Goal: Task Accomplishment & Management: Manage account settings

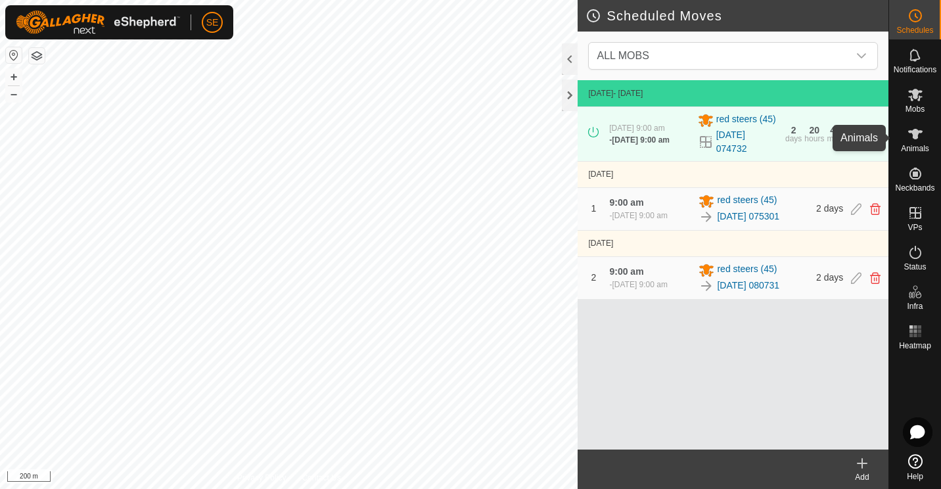
click at [910, 129] on icon at bounding box center [916, 134] width 16 height 16
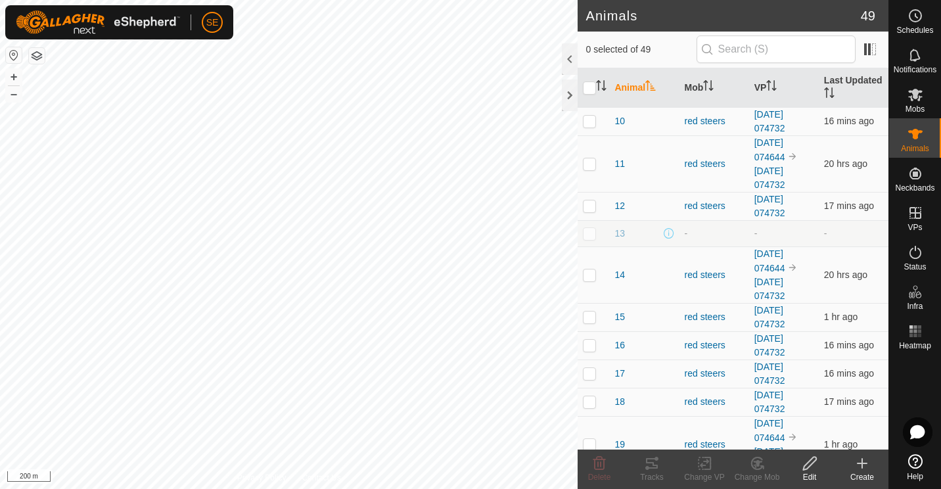
click at [862, 466] on icon at bounding box center [862, 463] width 0 height 9
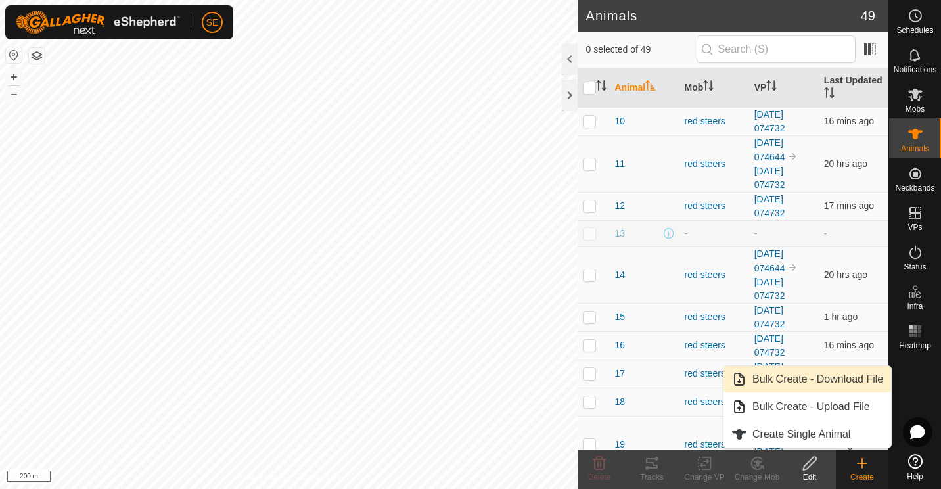
click at [830, 375] on link "Bulk Create - Download File" at bounding box center [808, 379] width 168 height 26
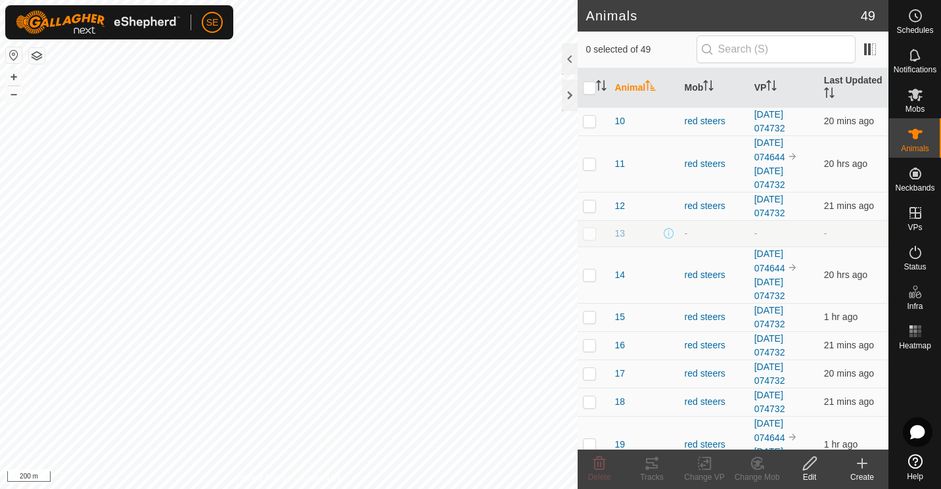
click at [863, 465] on icon at bounding box center [863, 464] width 16 height 16
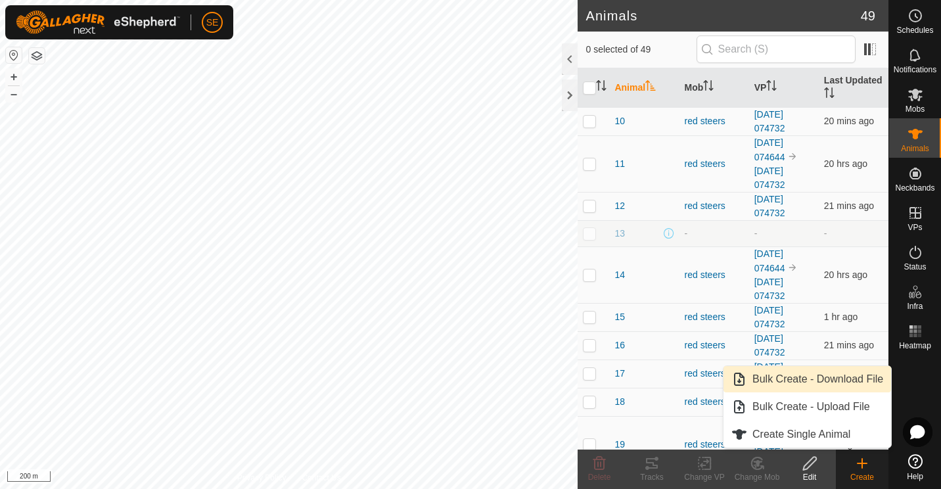
click at [827, 383] on link "Bulk Create - Download File" at bounding box center [808, 379] width 168 height 26
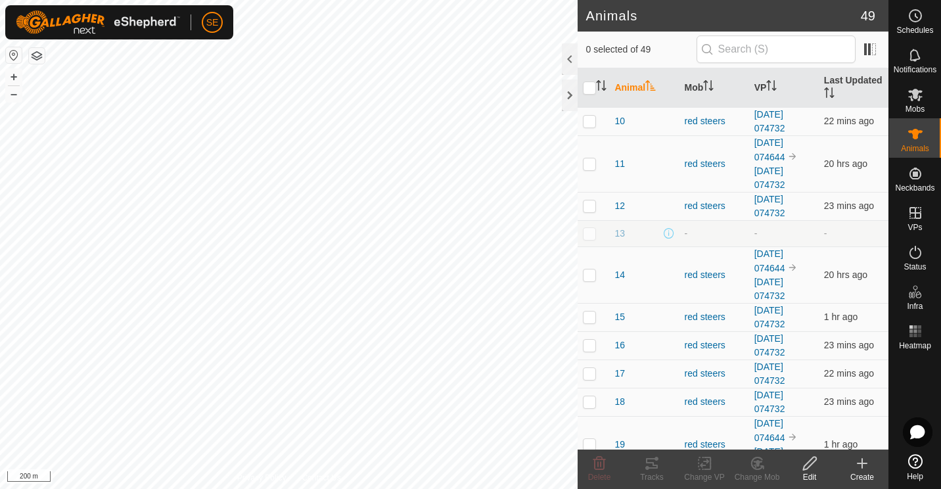
click at [856, 460] on icon at bounding box center [863, 464] width 16 height 16
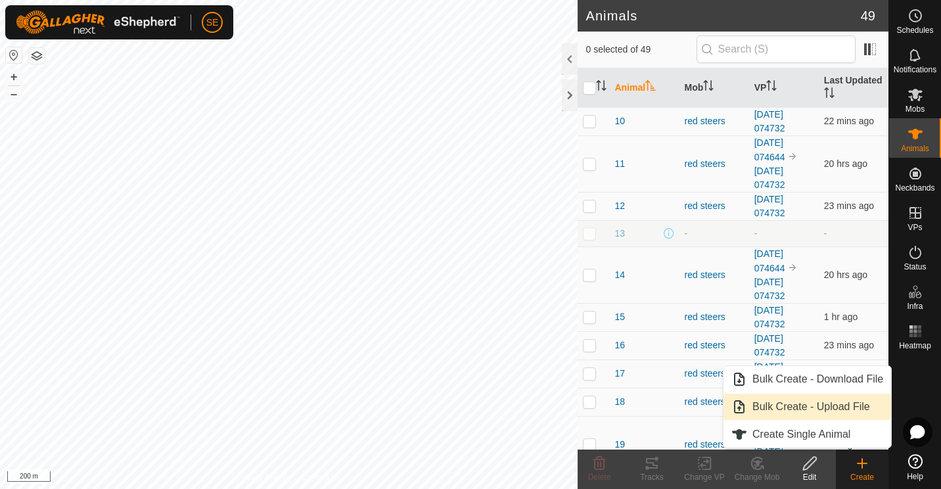
click at [833, 408] on link "Bulk Create - Upload File" at bounding box center [808, 407] width 168 height 26
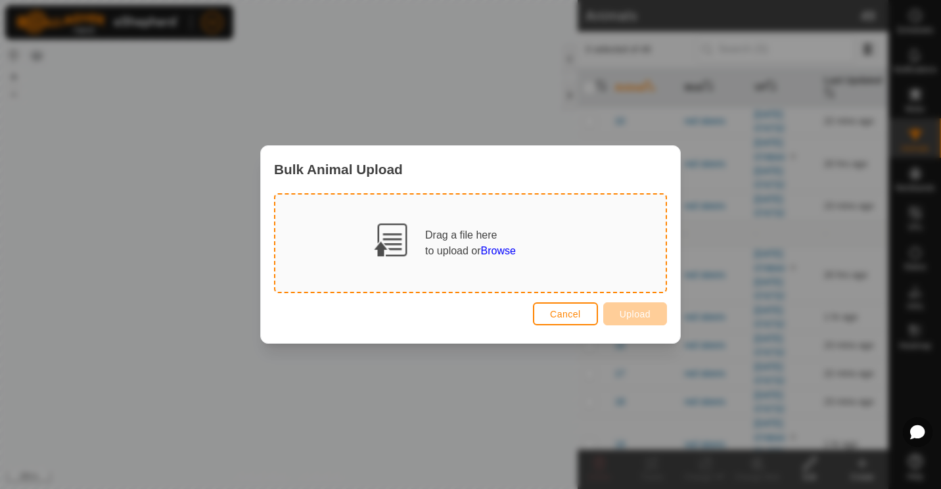
click at [490, 249] on span "Browse" at bounding box center [498, 250] width 35 height 11
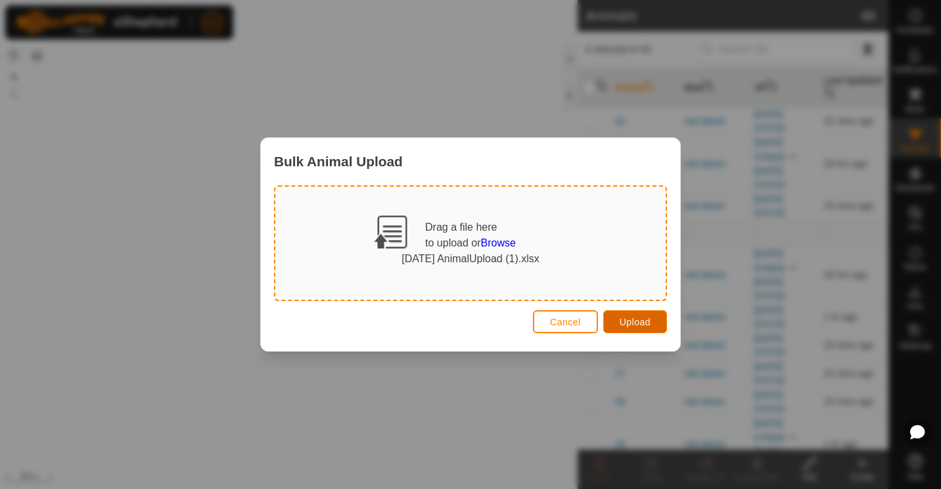
click at [630, 320] on span "Upload" at bounding box center [635, 322] width 31 height 11
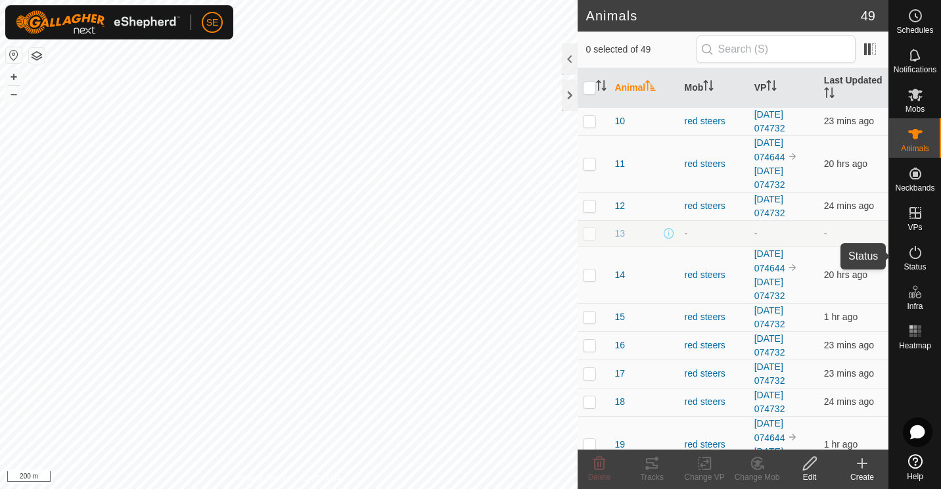
click at [916, 260] on icon at bounding box center [916, 253] width 16 height 16
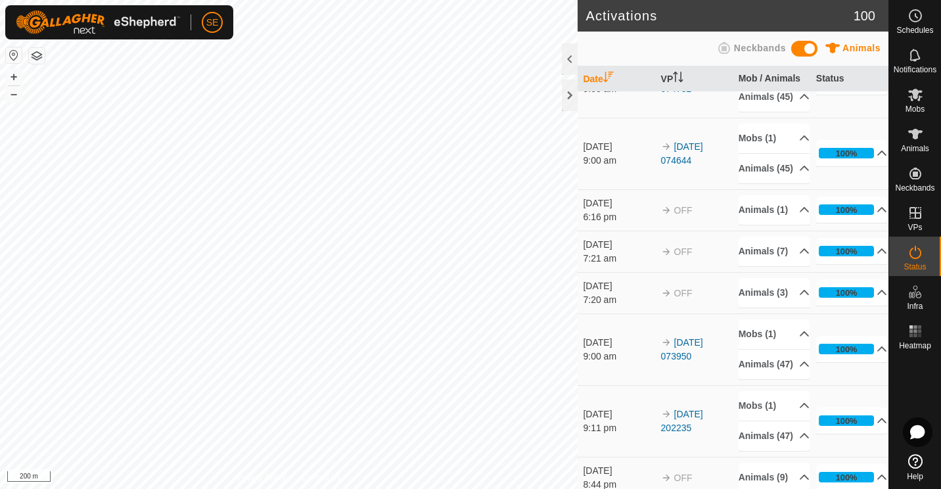
scroll to position [43, 0]
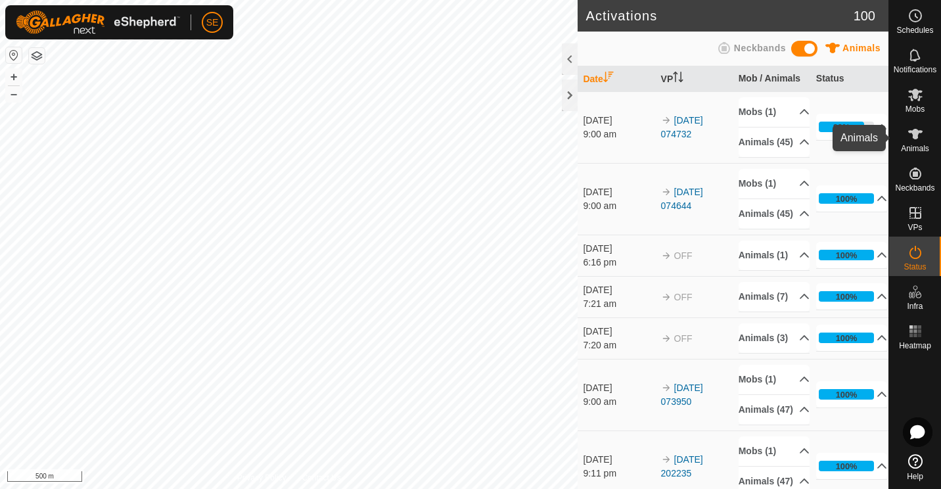
click at [912, 137] on icon at bounding box center [915, 134] width 14 height 11
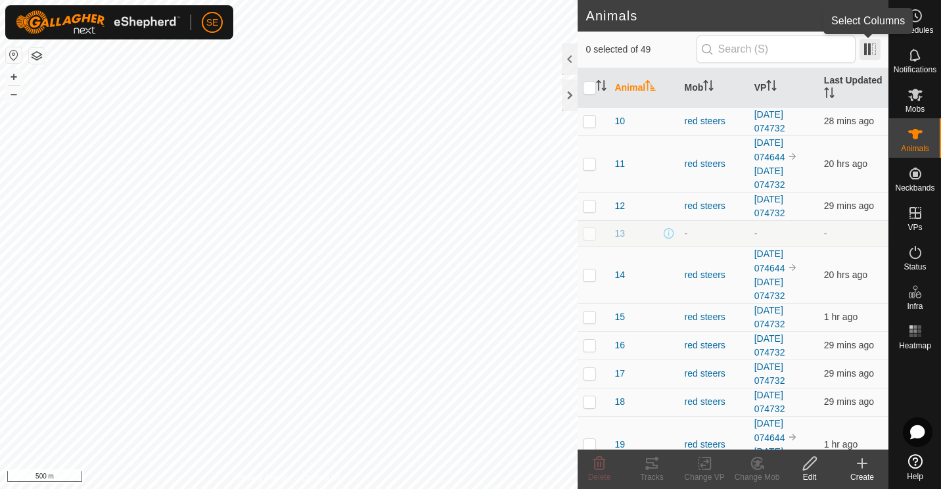
click at [869, 54] on span at bounding box center [870, 49] width 21 height 21
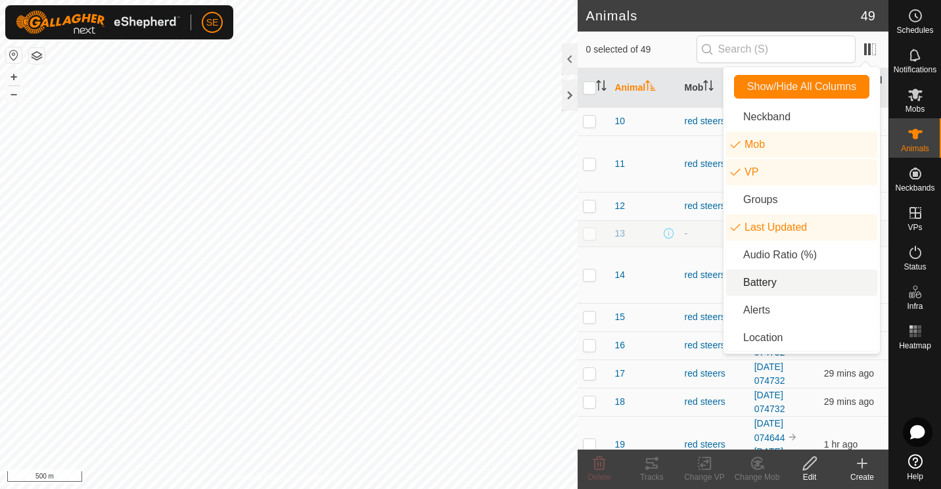
click at [762, 285] on li "Battery" at bounding box center [801, 283] width 151 height 26
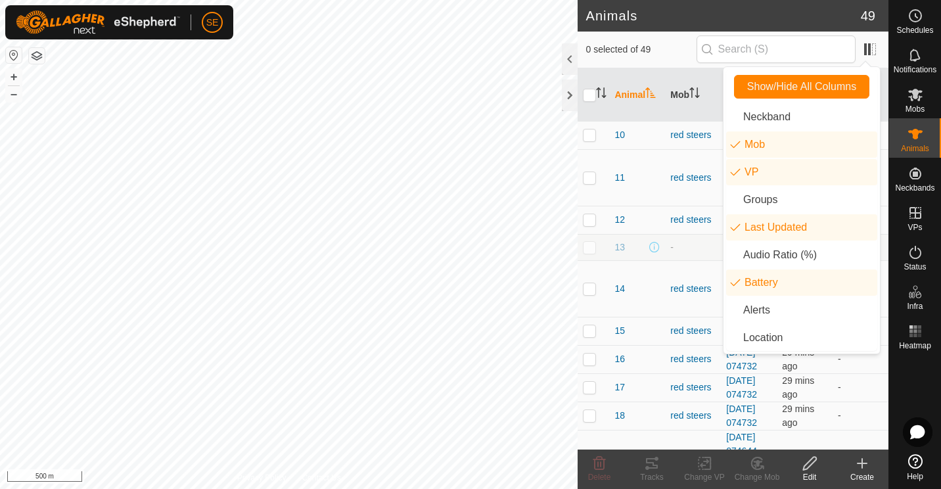
click at [708, 234] on td "red steers" at bounding box center [693, 220] width 56 height 28
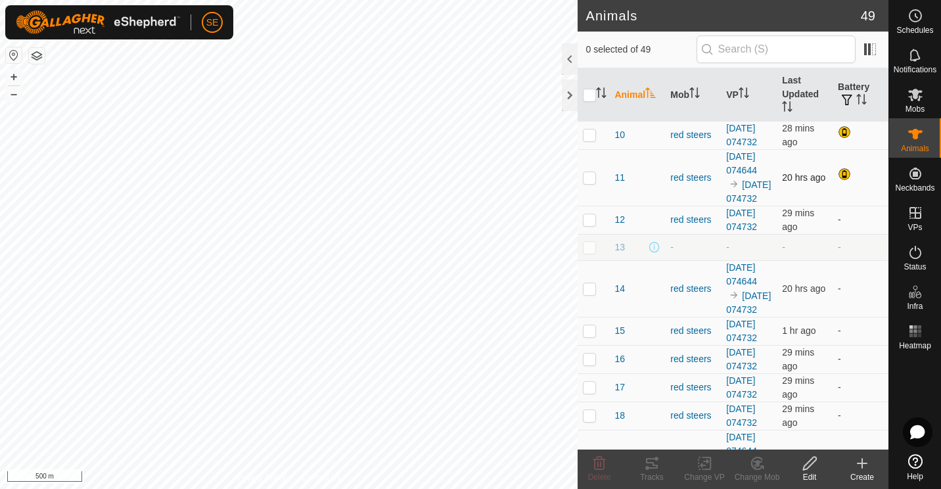
click at [586, 183] on p-checkbox at bounding box center [589, 177] width 13 height 11
checkbox input "false"
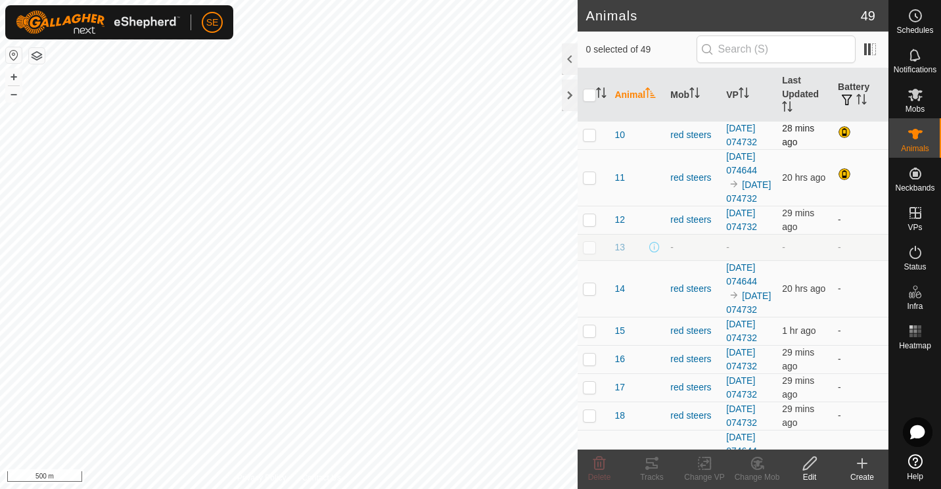
click at [588, 140] on p-checkbox at bounding box center [589, 134] width 13 height 11
checkbox input "false"
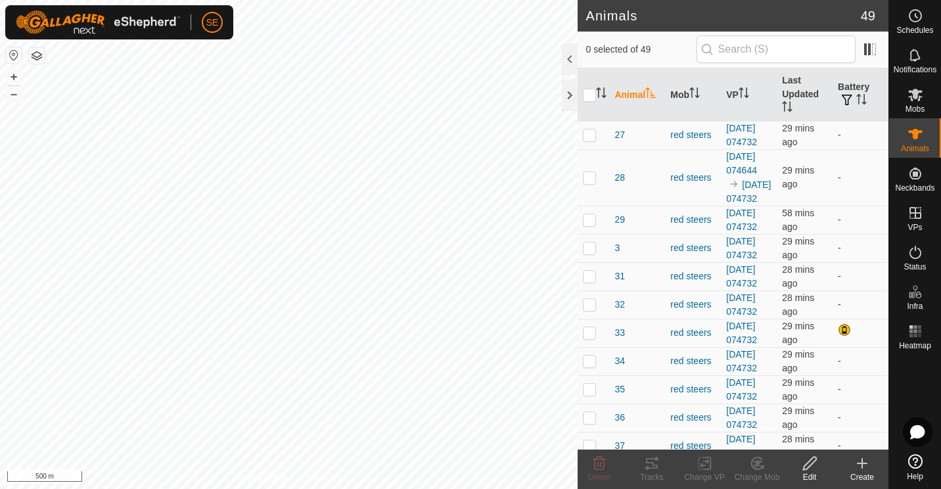
scroll to position [650, 0]
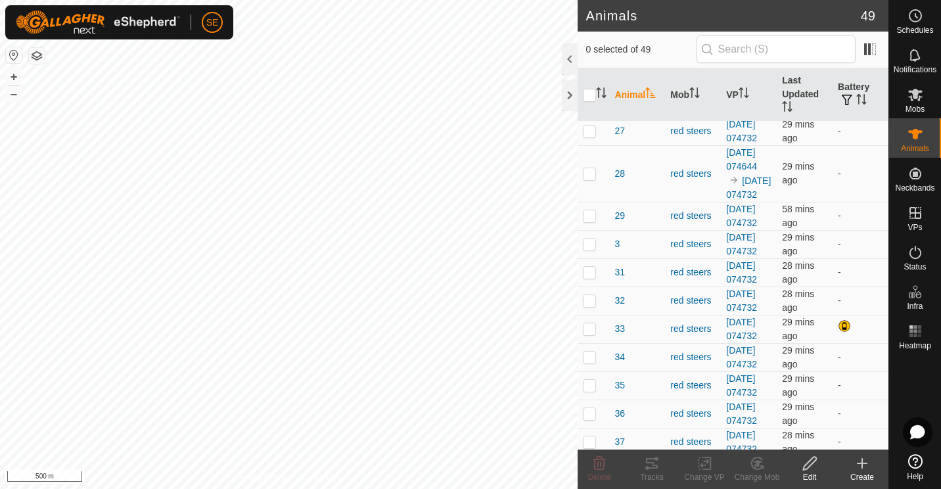
checkbox input "false"
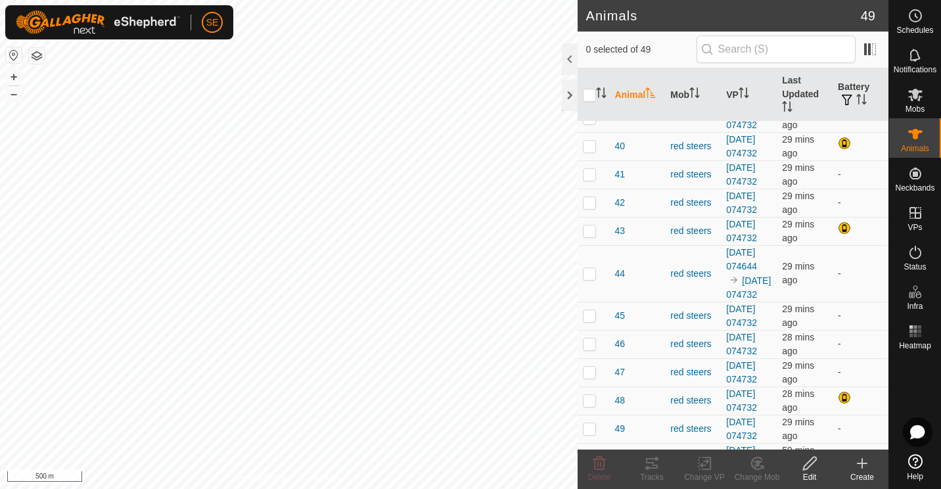
scroll to position [1060, 0]
checkbox input "false"
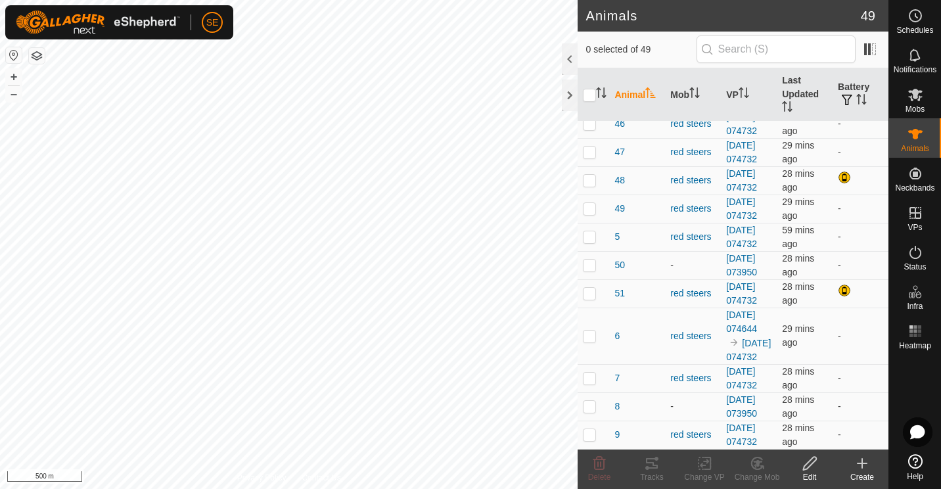
scroll to position [1285, 0]
checkbox input "false"
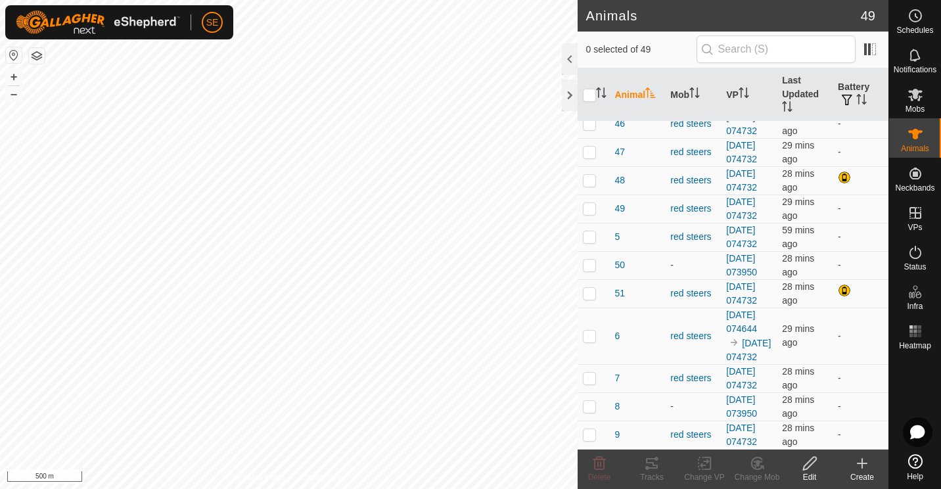
checkbox input "false"
click at [587, 16] on p-checkbox at bounding box center [589, 10] width 13 height 11
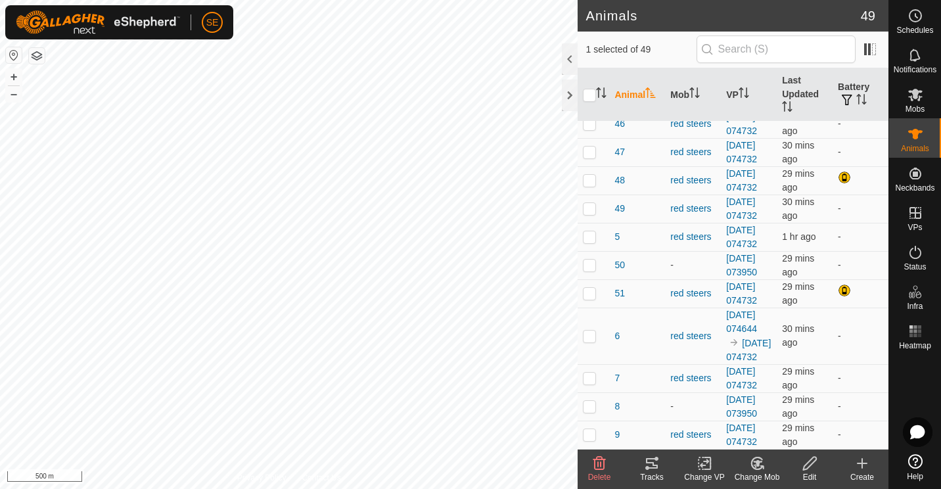
click at [587, 16] on p-checkbox at bounding box center [589, 10] width 13 height 11
checkbox input "false"
click at [588, 185] on p-checkbox at bounding box center [589, 180] width 13 height 11
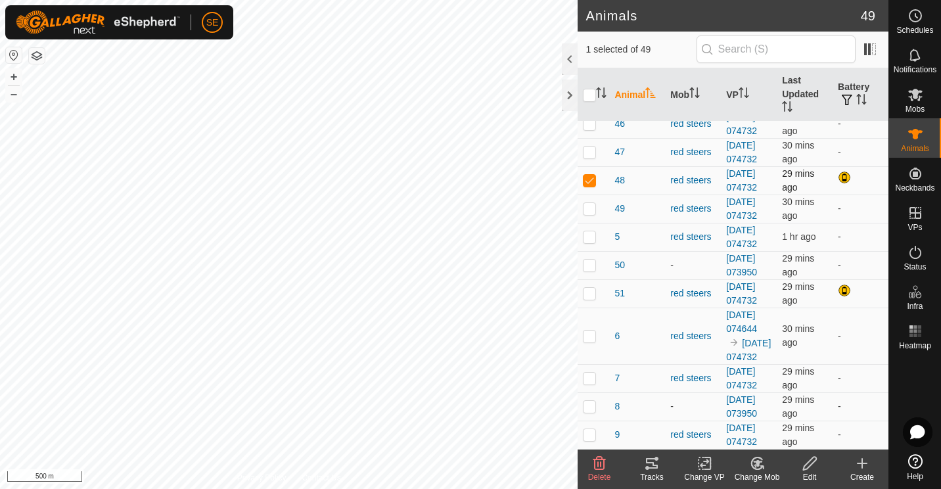
checkbox input "false"
click at [588, 298] on p-checkbox at bounding box center [589, 293] width 13 height 11
click at [591, 288] on p-checkbox at bounding box center [589, 293] width 13 height 11
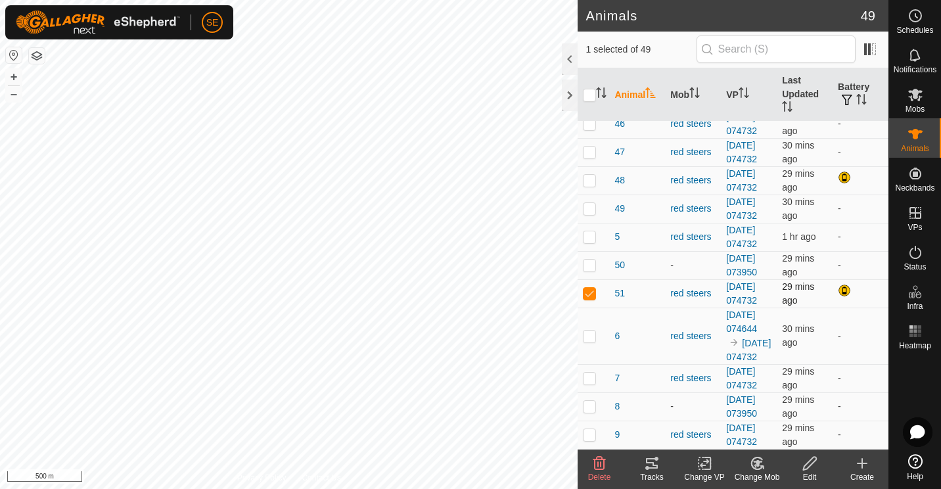
click at [591, 288] on p-checkbox at bounding box center [589, 293] width 13 height 11
checkbox input "false"
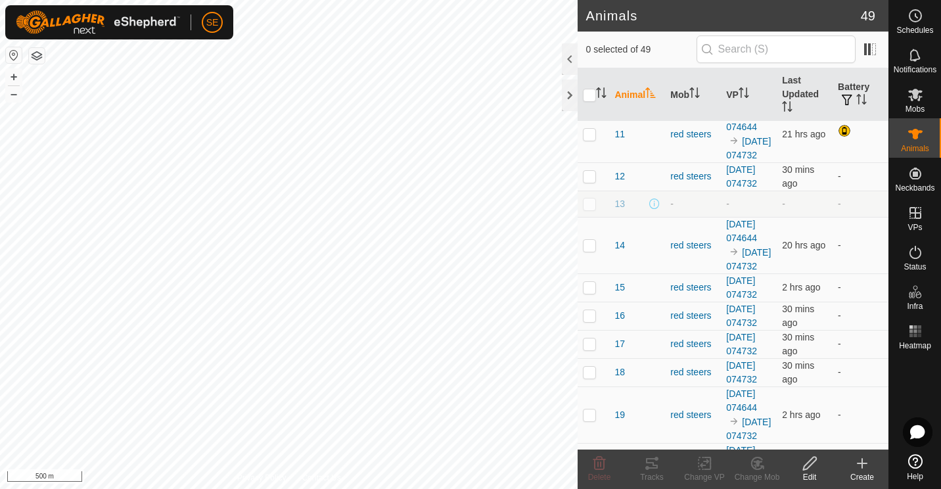
scroll to position [0, 0]
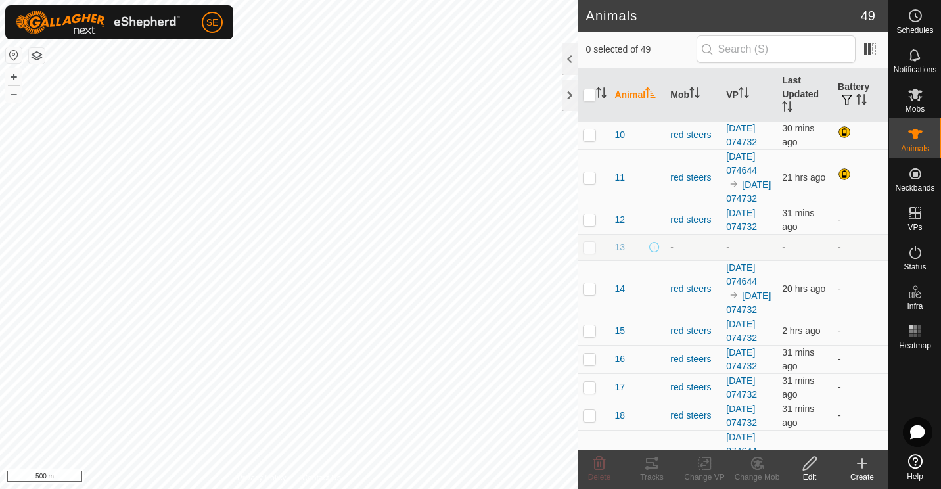
click at [235, 0] on html "SE Schedules Notifications Mobs Animals Neckbands VPs Status Infra Heatmap Help…" at bounding box center [470, 244] width 941 height 489
click at [591, 140] on p-checkbox at bounding box center [589, 134] width 13 height 11
checkbox input "true"
click at [590, 183] on p-checkbox at bounding box center [589, 177] width 13 height 11
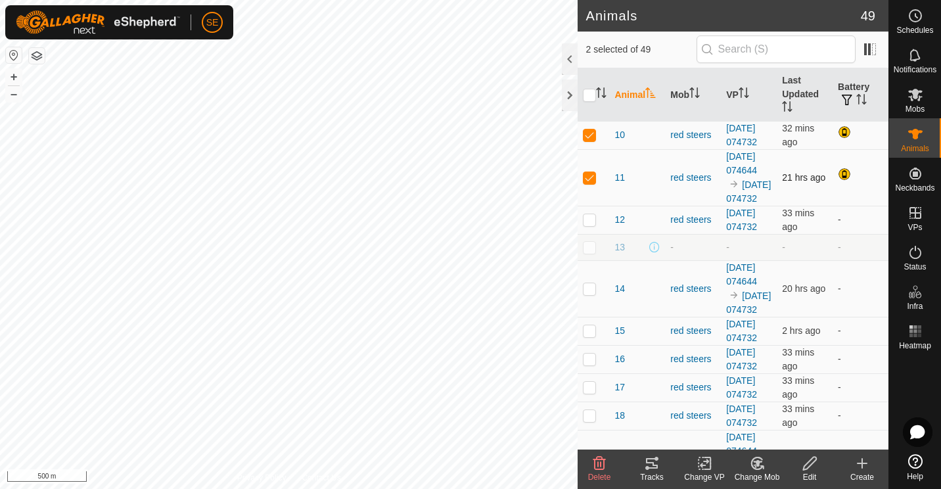
checkbox input "false"
click at [594, 140] on p-checkbox at bounding box center [589, 134] width 13 height 11
click at [588, 140] on p-checkbox at bounding box center [589, 134] width 13 height 11
checkbox input "false"
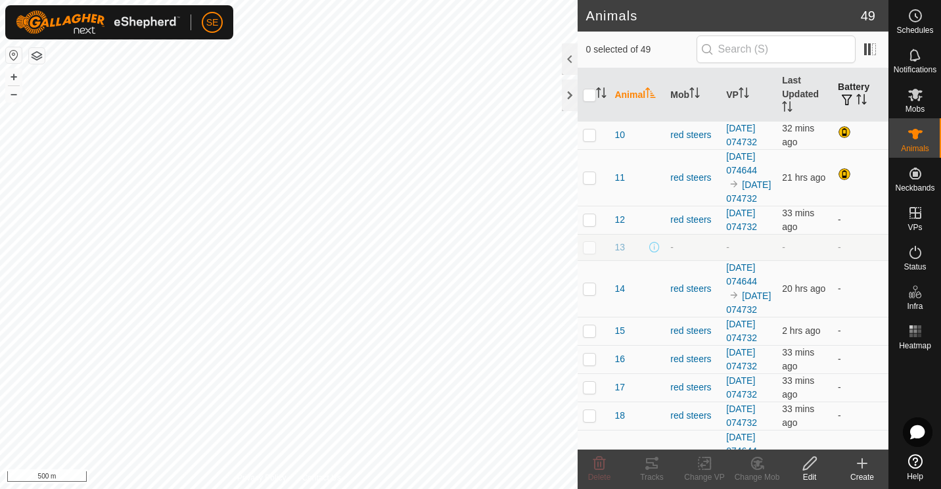
click at [842, 97] on span "button" at bounding box center [847, 100] width 11 height 11
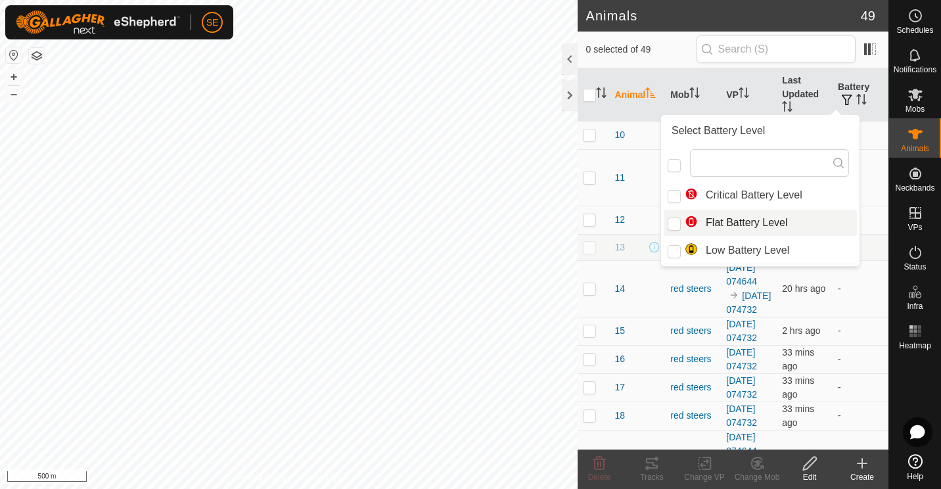
click at [605, 185] on td at bounding box center [594, 177] width 32 height 57
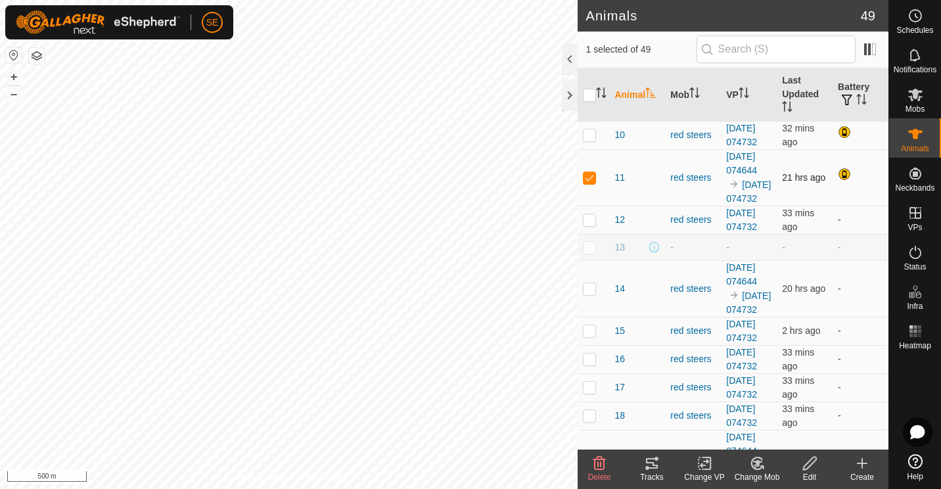
click at [590, 183] on p-checkbox at bounding box center [589, 177] width 13 height 11
checkbox input "false"
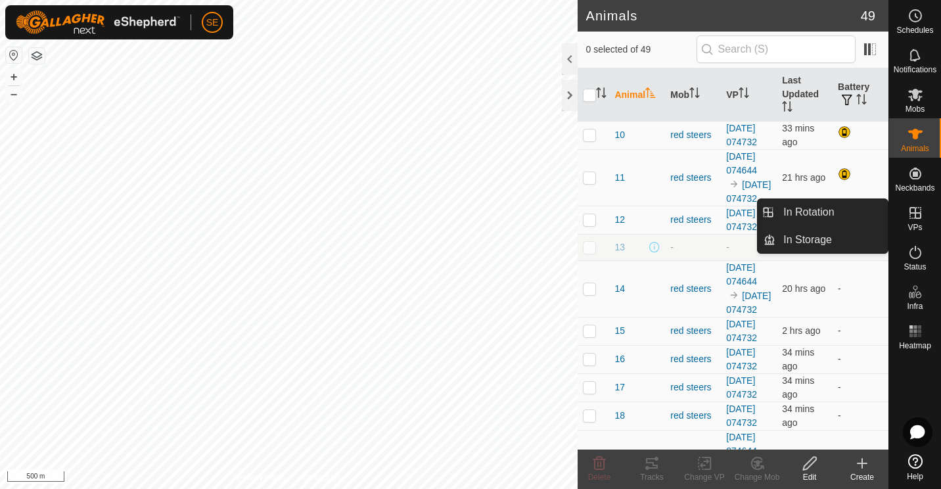
click at [914, 218] on icon at bounding box center [916, 213] width 12 height 12
click at [820, 213] on link "In Rotation" at bounding box center [832, 212] width 112 height 26
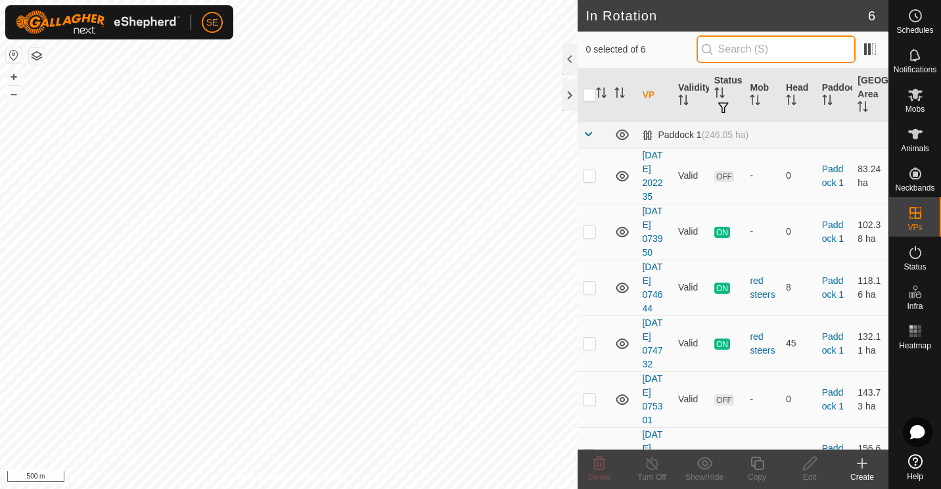
click at [799, 51] on input "text" at bounding box center [776, 49] width 159 height 28
click at [589, 175] on p-checkbox at bounding box center [589, 175] width 13 height 11
checkbox input "true"
click at [811, 468] on icon at bounding box center [810, 464] width 16 height 16
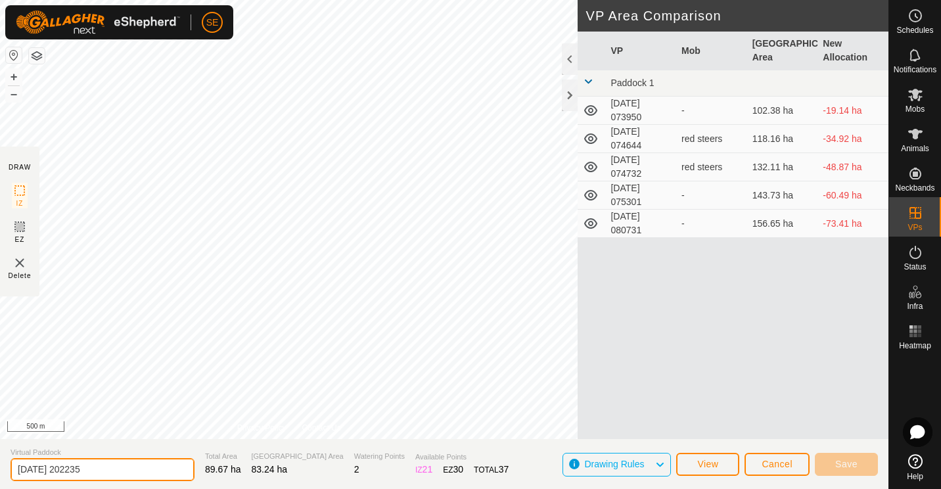
click at [106, 471] on input "2025-08-11 202235" at bounding box center [103, 469] width 184 height 23
type input "2"
type input "track 01"
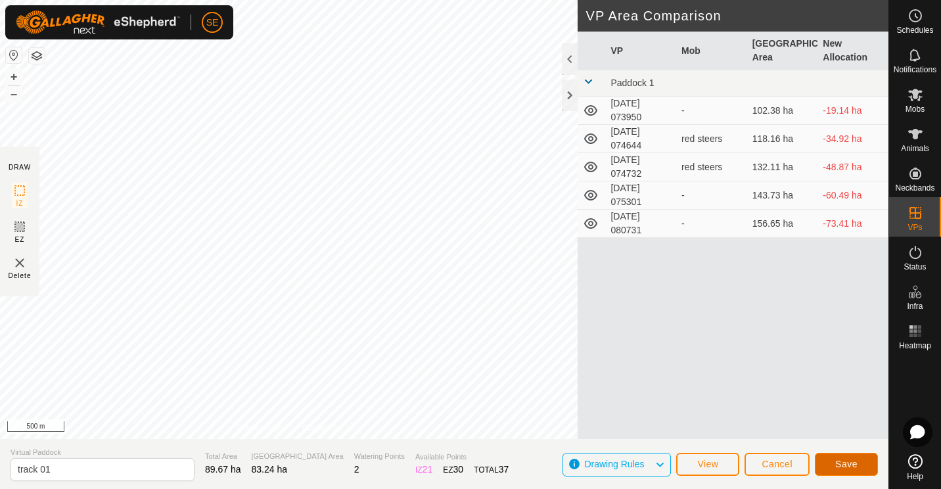
click at [837, 461] on span "Save" at bounding box center [846, 464] width 22 height 11
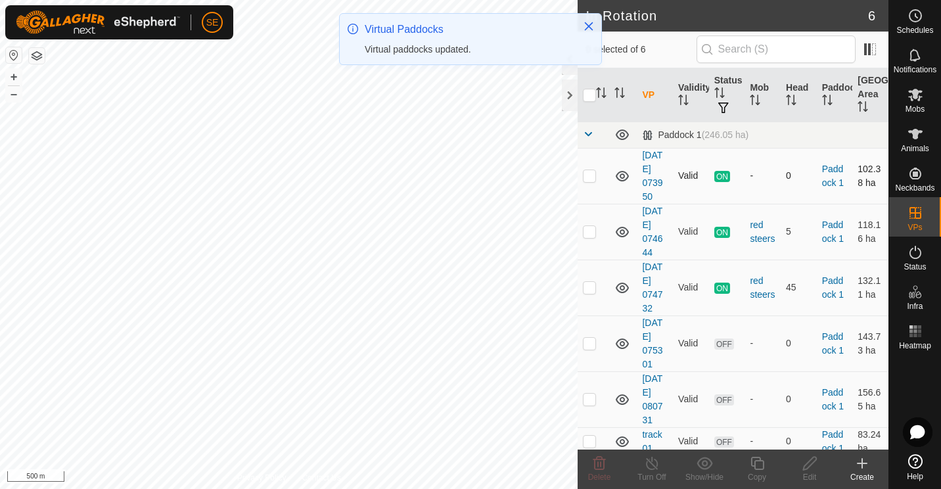
click at [589, 177] on p-checkbox at bounding box center [589, 175] width 13 height 11
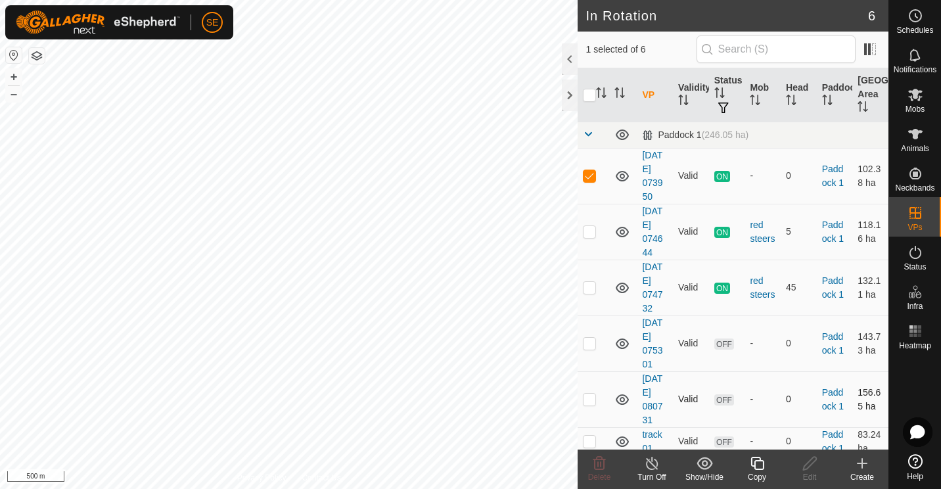
drag, startPoint x: 589, startPoint y: 177, endPoint x: 636, endPoint y: 382, distance: 210.5
click at [636, 382] on tbody "Paddock 1 (246.05 ha) 2025-08-12 073950 Valid ON - 0 Paddock 1 102.38 ha 2025-0…" at bounding box center [733, 289] width 311 height 334
click at [591, 175] on p-checkbox at bounding box center [589, 175] width 13 height 11
checkbox input "false"
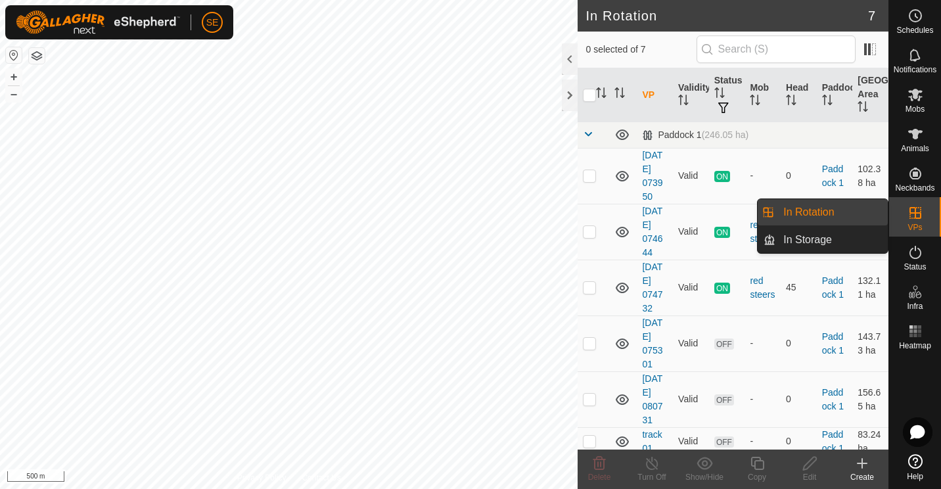
click at [805, 215] on link "In Rotation" at bounding box center [832, 212] width 112 height 26
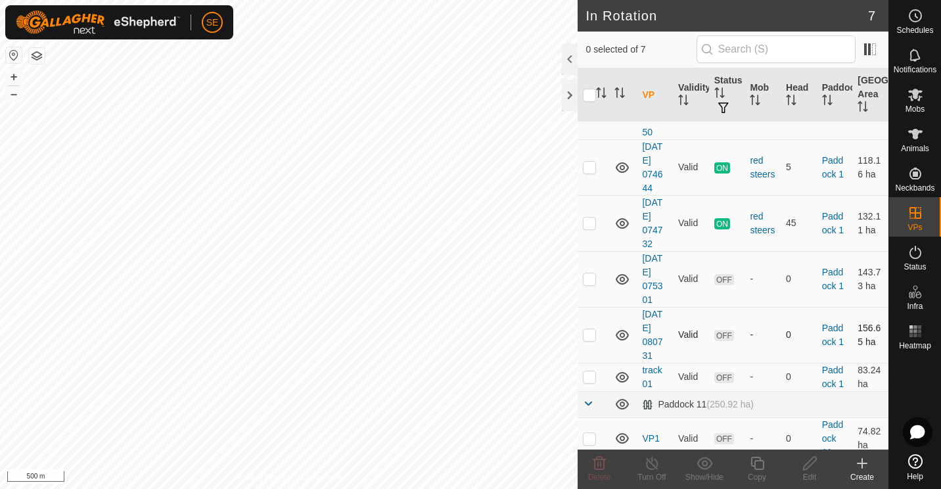
scroll to position [74, 0]
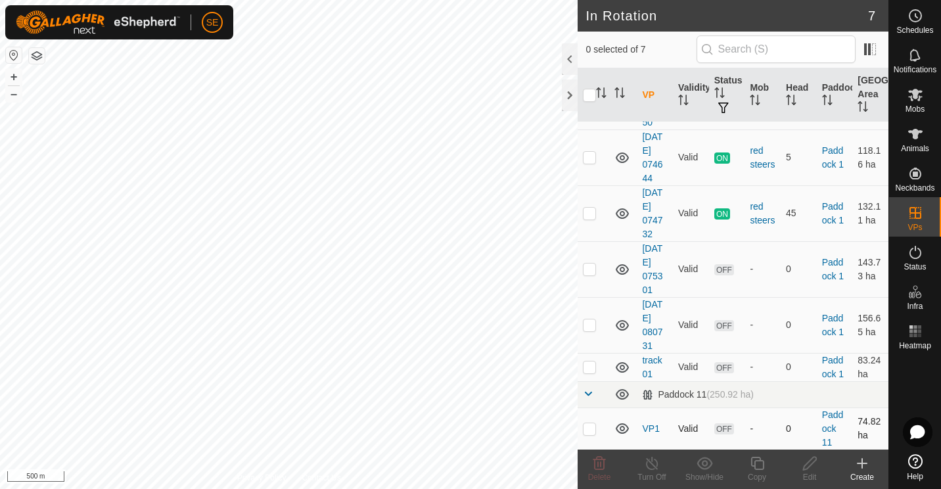
click at [592, 427] on p-checkbox at bounding box center [589, 428] width 13 height 11
click at [587, 423] on p-checkbox at bounding box center [589, 428] width 13 height 11
checkbox input "true"
click at [759, 466] on icon at bounding box center [757, 464] width 16 height 16
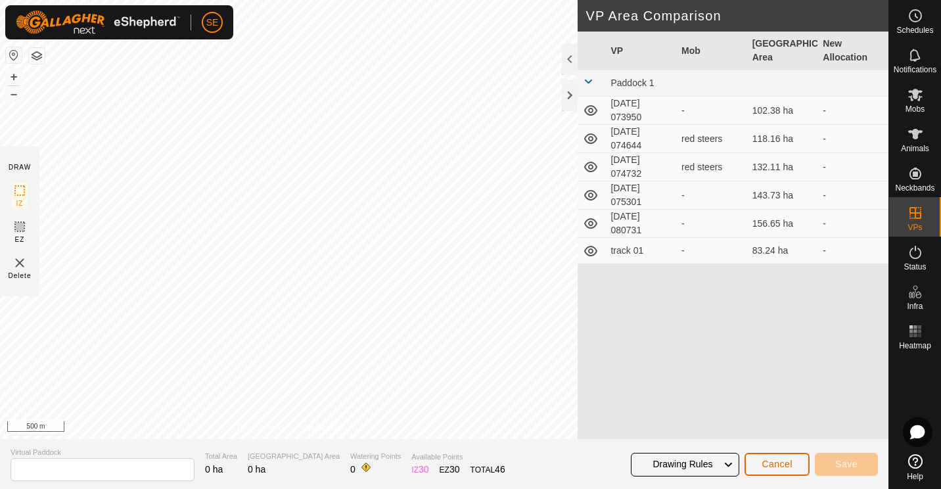
click at [762, 460] on button "Cancel" at bounding box center [777, 464] width 65 height 23
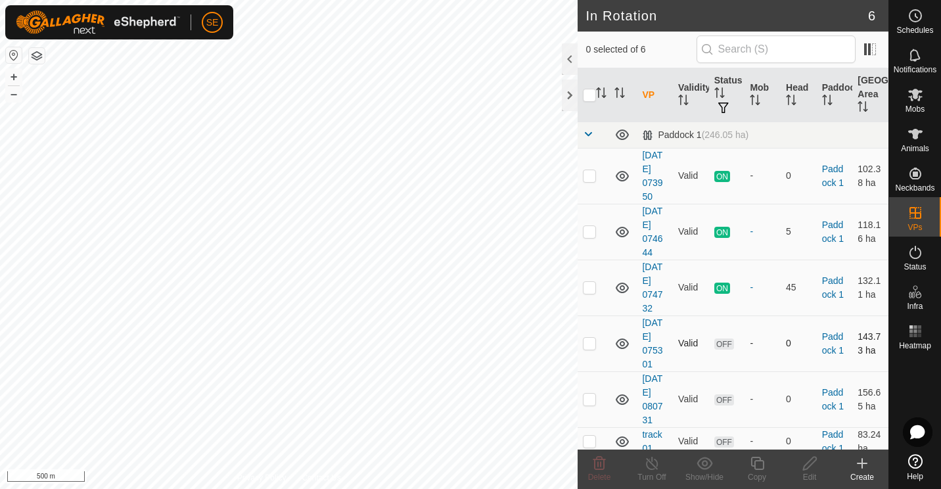
click at [591, 341] on p-checkbox at bounding box center [589, 343] width 13 height 11
checkbox input "true"
click at [589, 398] on p-checkbox at bounding box center [589, 399] width 13 height 11
checkbox input "true"
click at [588, 442] on p-checkbox at bounding box center [589, 441] width 13 height 11
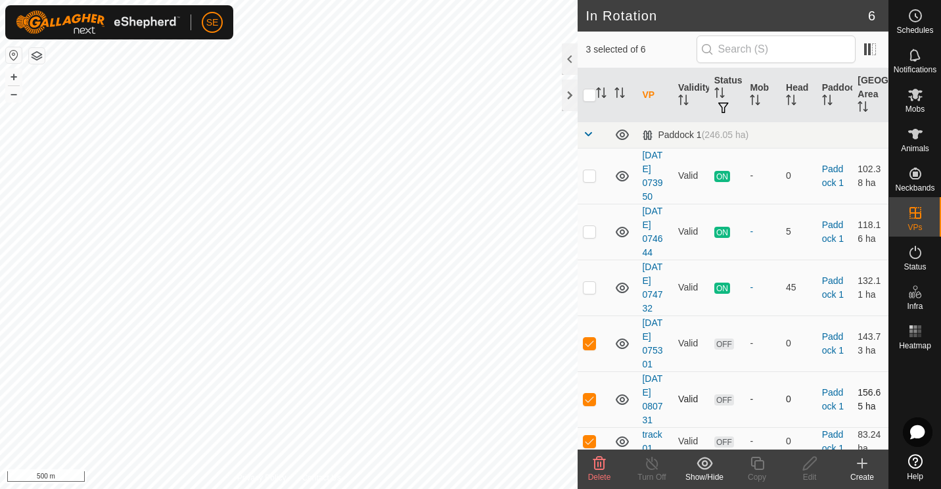
scroll to position [6, 0]
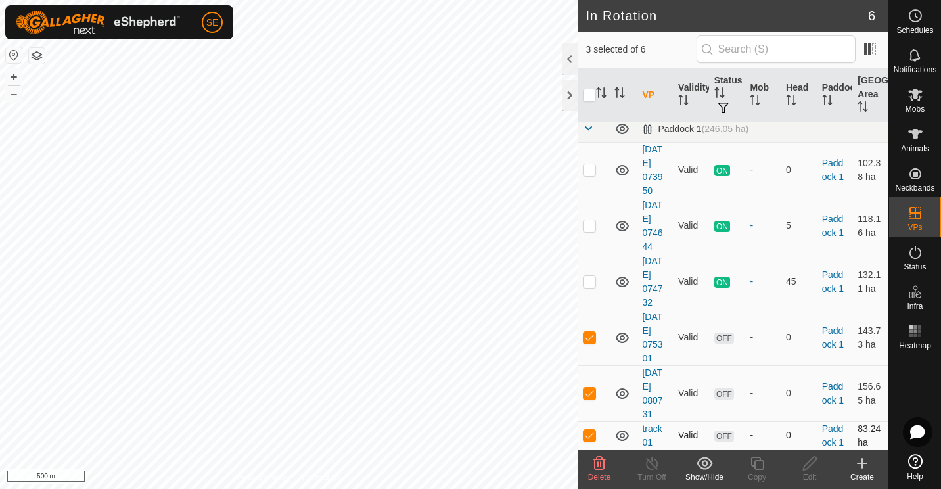
click at [590, 434] on p-checkbox at bounding box center [589, 435] width 13 height 11
checkbox input "false"
click at [588, 390] on p-checkbox at bounding box center [589, 393] width 13 height 11
checkbox input "false"
click at [590, 335] on p-checkbox at bounding box center [589, 337] width 13 height 11
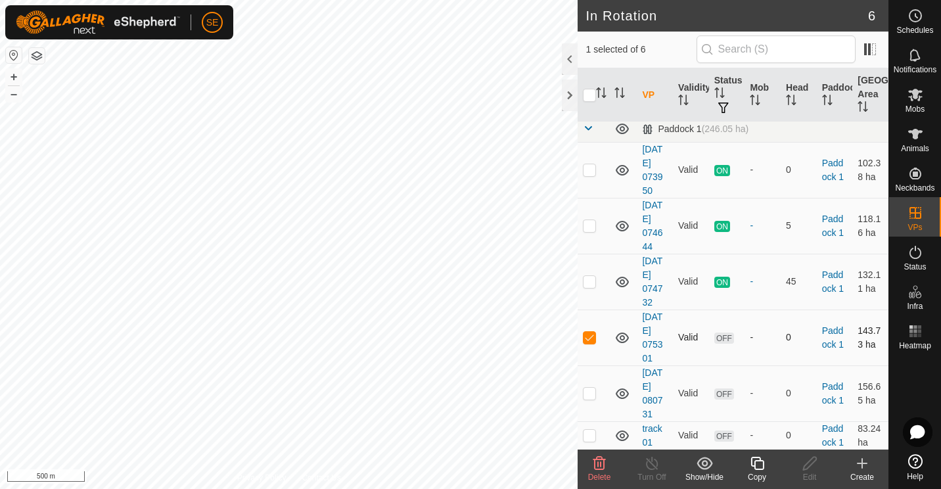
checkbox input "false"
click at [789, 261] on td "45" at bounding box center [799, 282] width 36 height 56
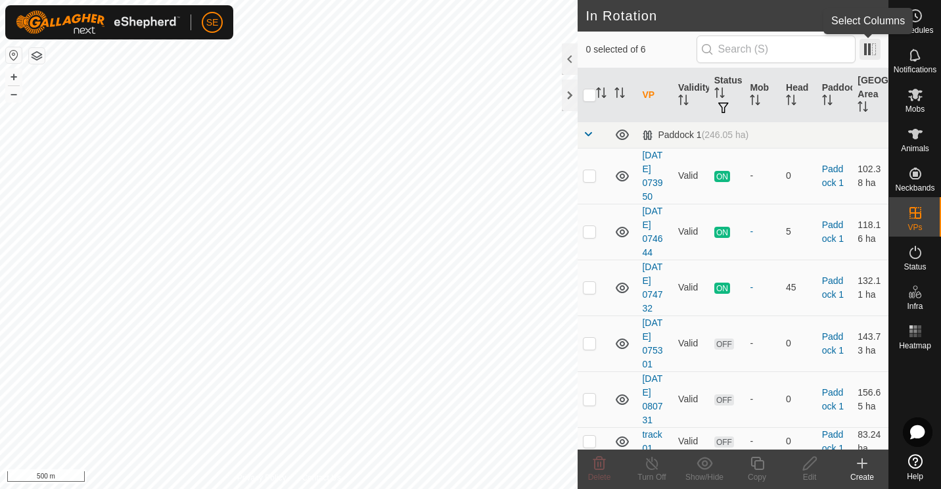
click at [871, 54] on span at bounding box center [870, 49] width 21 height 21
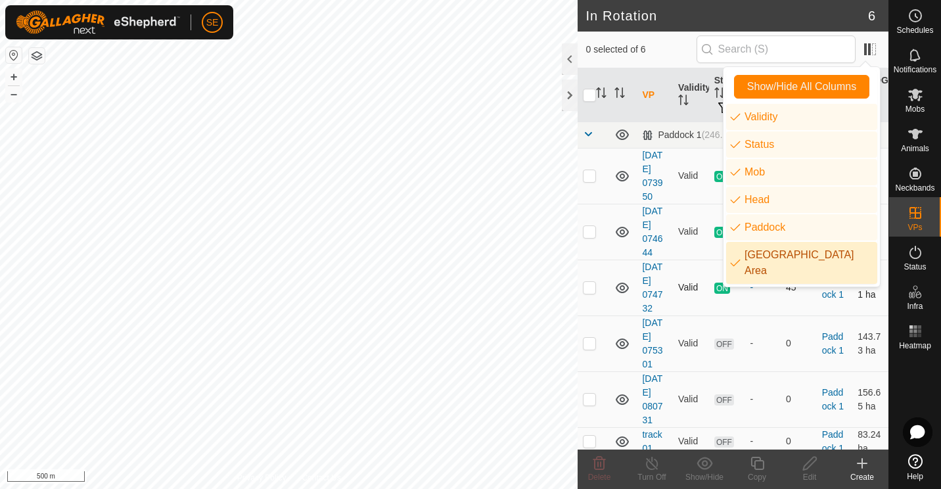
click at [682, 262] on td "Valid" at bounding box center [691, 288] width 36 height 56
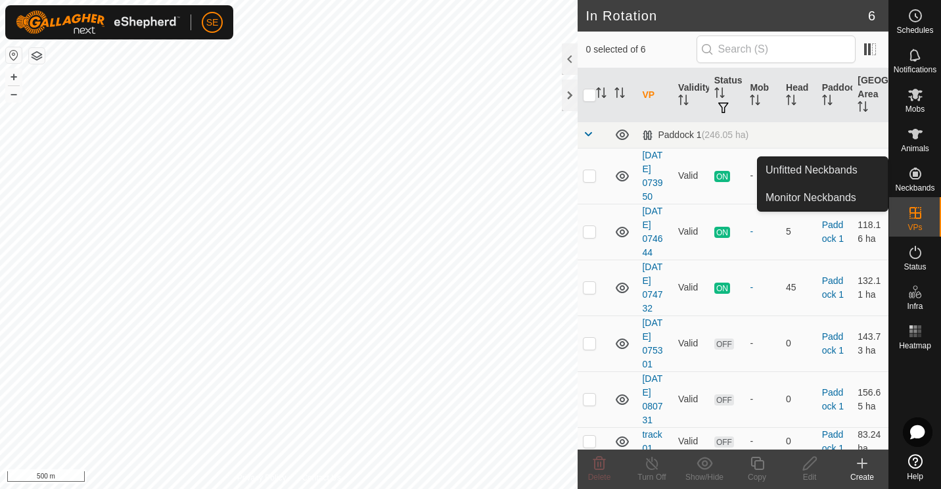
click at [914, 174] on icon at bounding box center [916, 174] width 12 height 12
click at [822, 193] on link "Monitor Neckbands" at bounding box center [823, 198] width 130 height 26
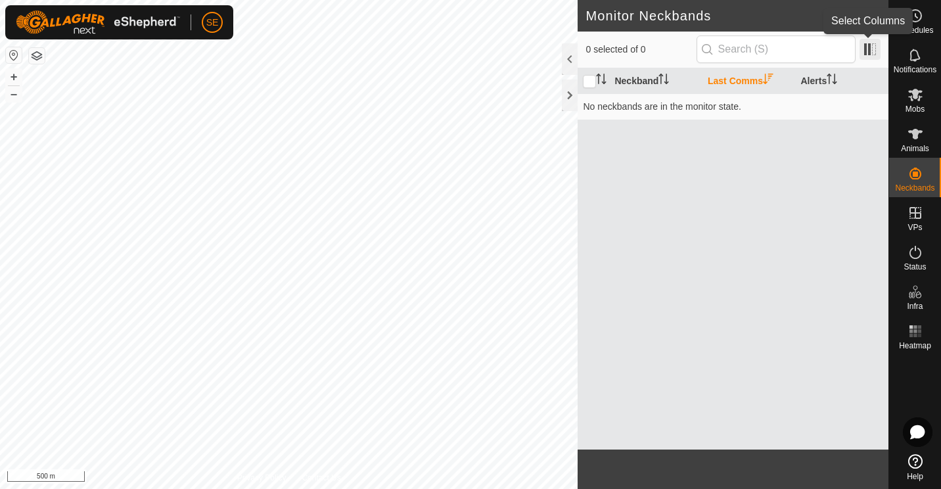
click at [864, 55] on span at bounding box center [870, 49] width 21 height 21
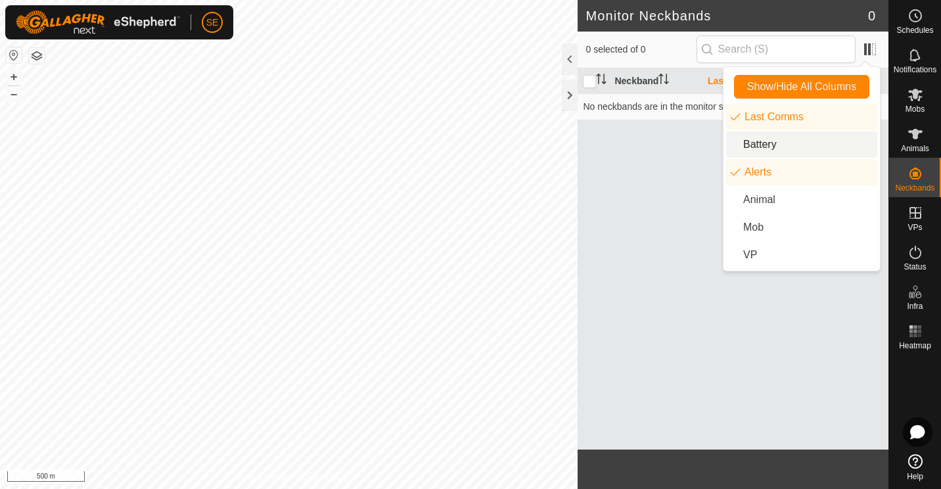
click at [764, 142] on li "Battery" at bounding box center [801, 144] width 151 height 26
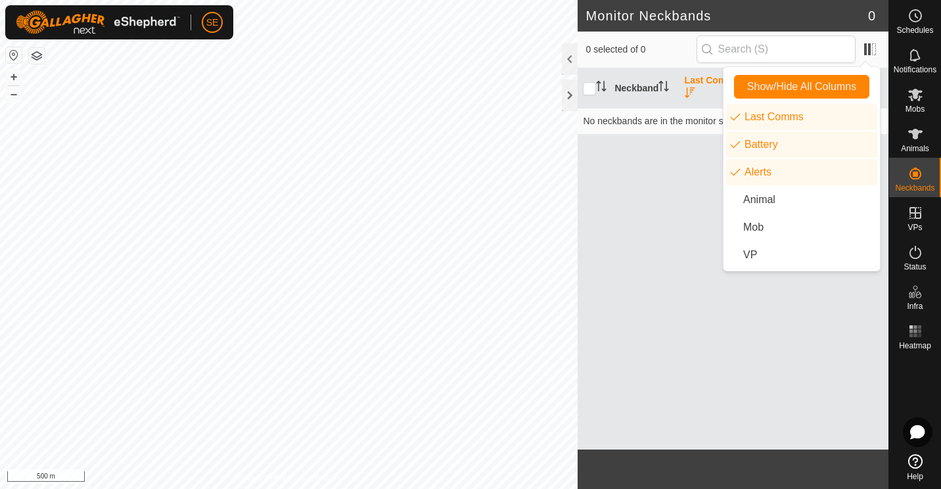
click at [671, 230] on div "Neckband Last Comms Battery Alerts No neckbands are in the monitor state." at bounding box center [733, 258] width 311 height 381
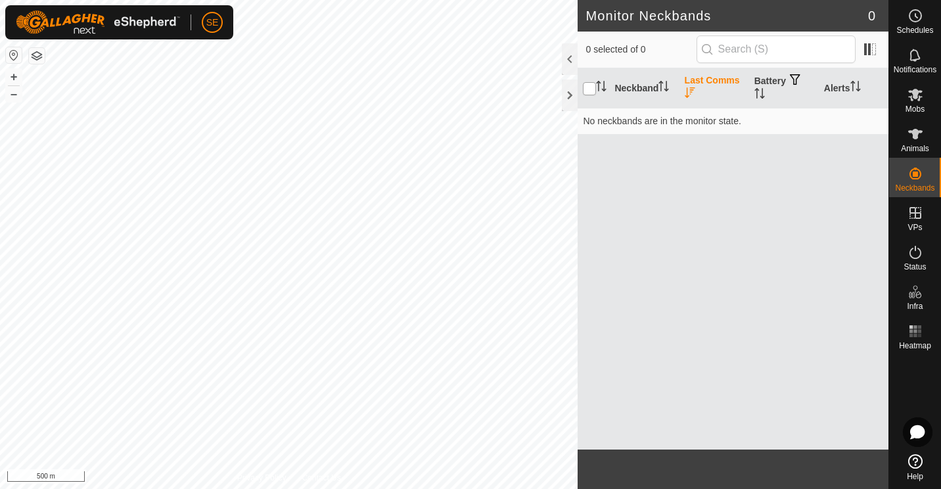
click at [588, 84] on input "checkbox" at bounding box center [589, 88] width 13 height 13
click at [590, 85] on input "checkbox" at bounding box center [589, 88] width 13 height 13
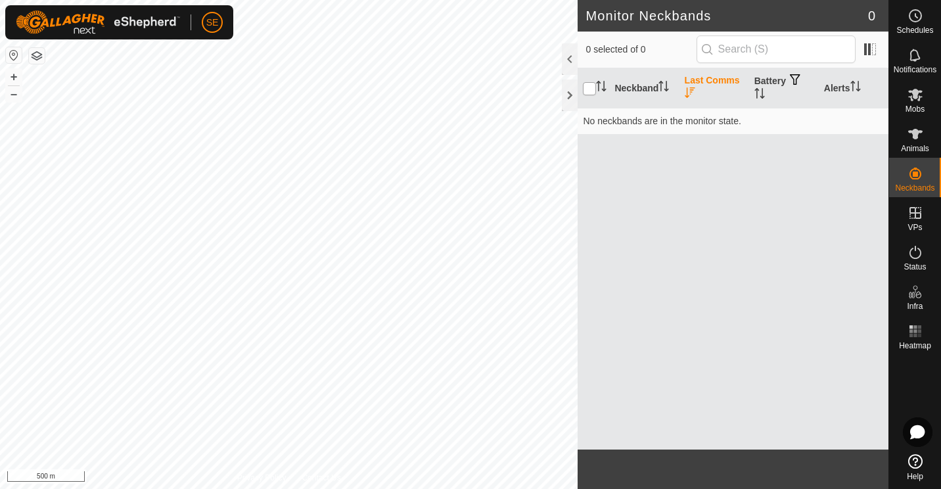
click at [590, 85] on input "checkbox" at bounding box center [589, 88] width 13 height 13
checkbox input "false"
drag, startPoint x: 590, startPoint y: 85, endPoint x: 783, endPoint y: 84, distance: 192.6
click at [783, 84] on tr "Neckband Last Comms Battery Alerts" at bounding box center [733, 88] width 311 height 40
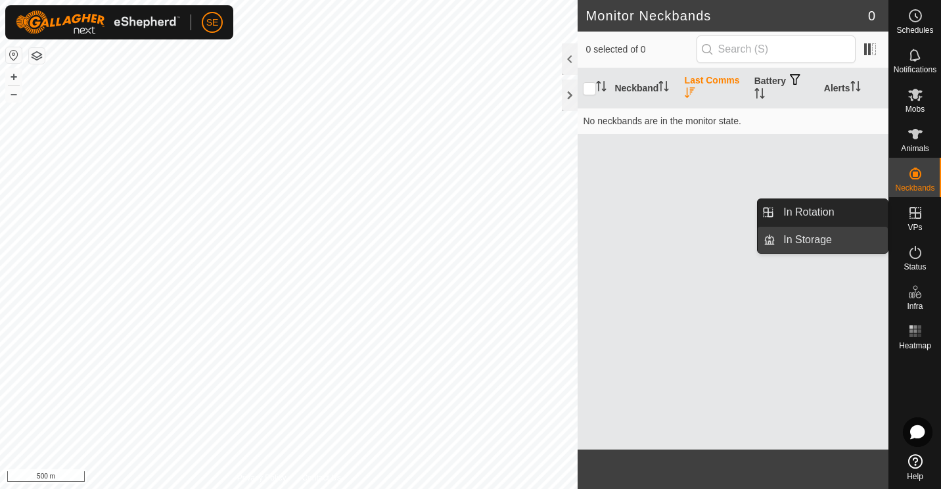
click at [820, 235] on link "In Storage" at bounding box center [832, 240] width 112 height 26
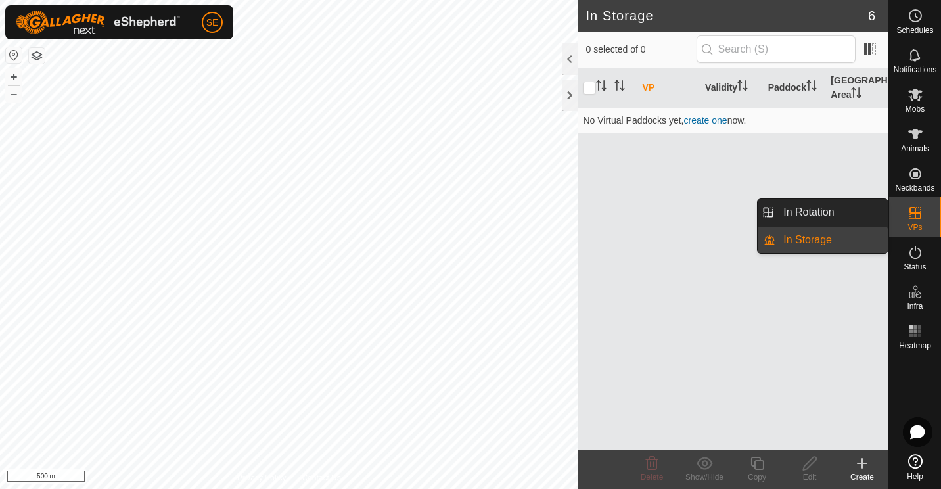
click at [820, 235] on link "In Storage" at bounding box center [832, 240] width 112 height 26
click at [820, 217] on link "In Rotation" at bounding box center [832, 212] width 112 height 26
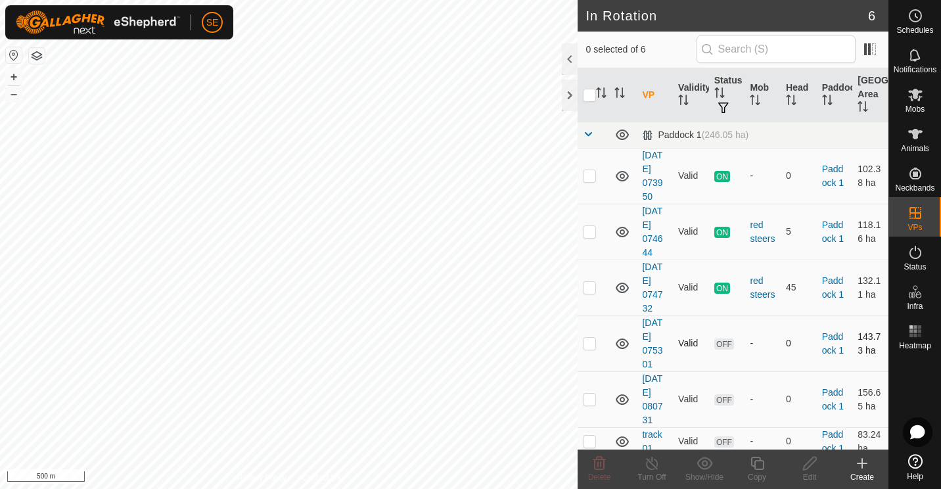
scroll to position [6, 0]
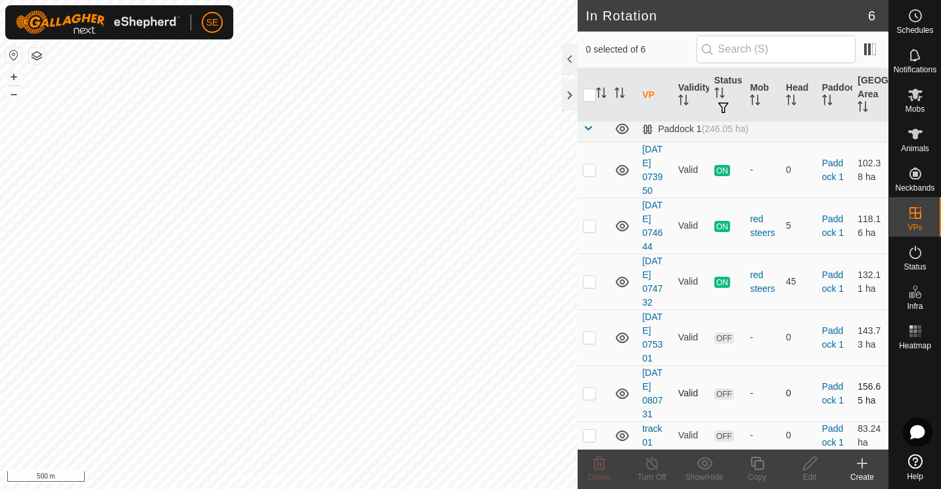
click at [588, 389] on p-checkbox at bounding box center [589, 393] width 13 height 11
checkbox input "true"
click at [756, 468] on icon at bounding box center [757, 464] width 16 height 16
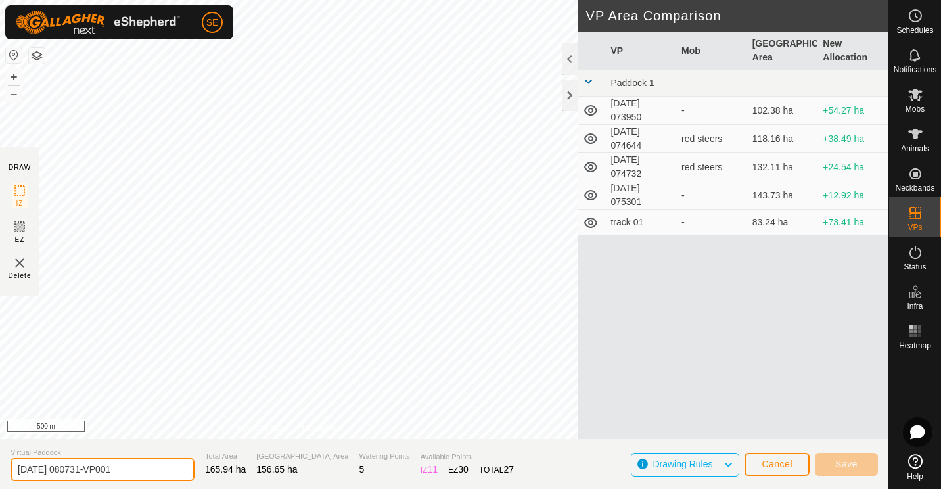
click at [131, 472] on input "[DATE] 080731-VP001" at bounding box center [103, 469] width 184 height 23
type input "2"
click at [33, 468] on input "trac 06" at bounding box center [103, 469] width 184 height 23
click at [96, 475] on input "track 06" at bounding box center [103, 469] width 184 height 23
type input "track 06"
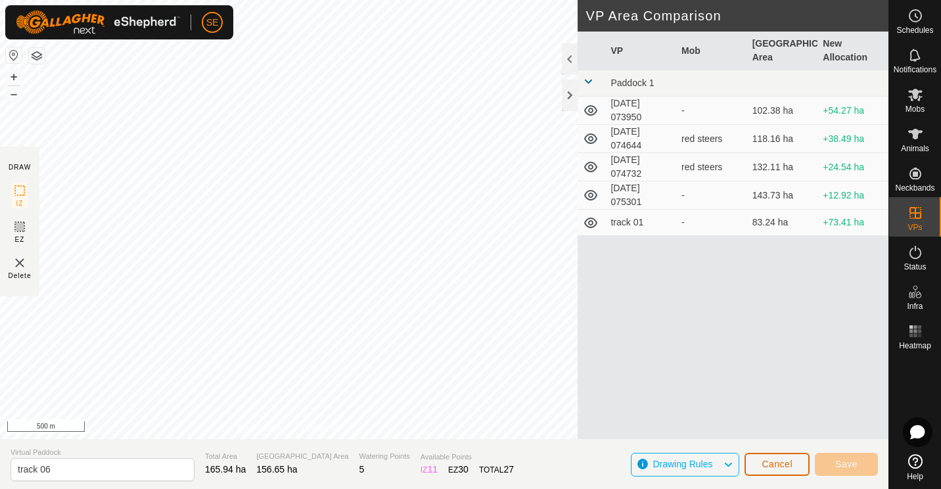
click at [775, 467] on span "Cancel" at bounding box center [777, 464] width 31 height 11
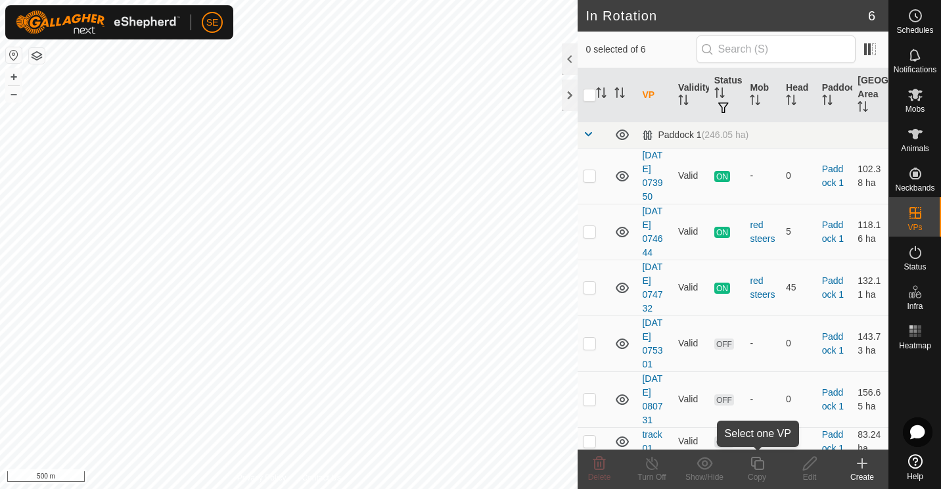
click at [775, 467] on copy-svg-icon at bounding box center [757, 464] width 53 height 16
